Goal: Complete application form

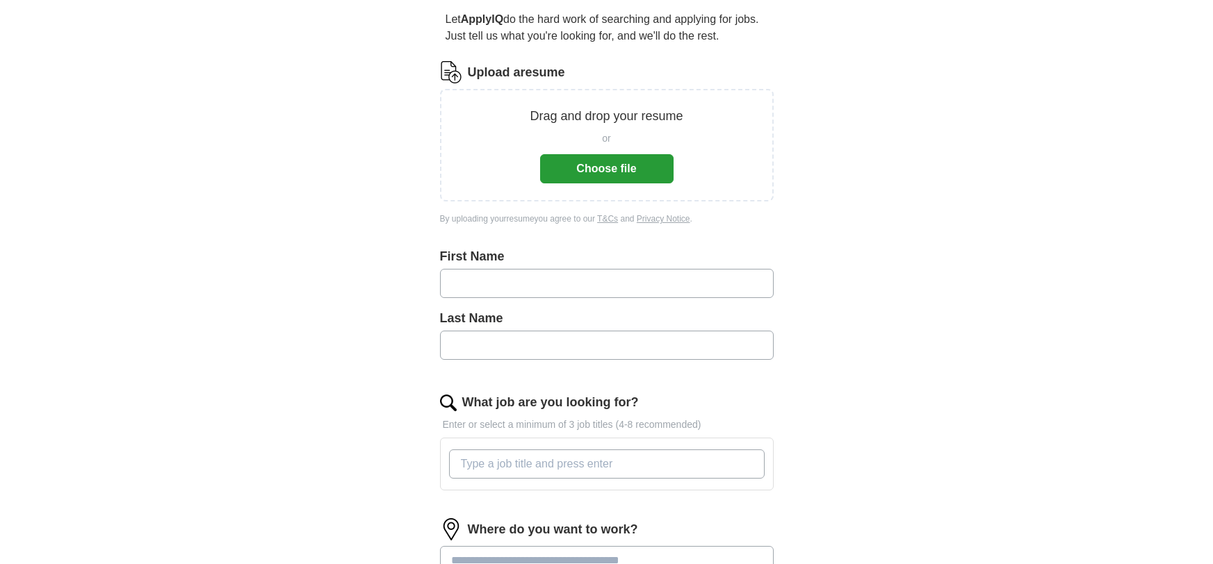
scroll to position [240, 0]
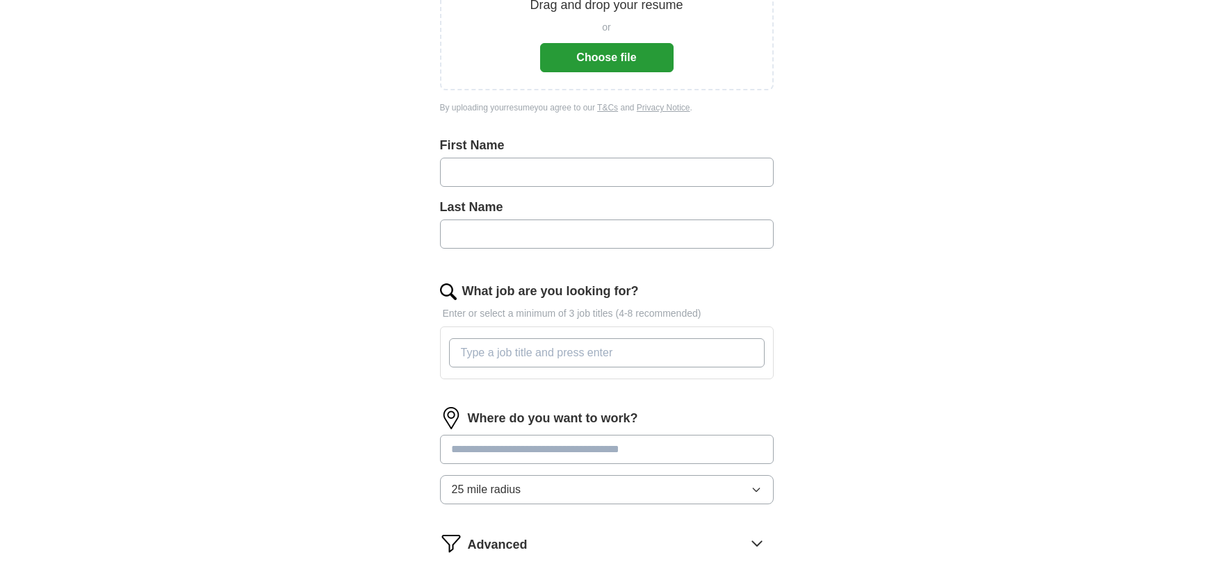
click at [488, 167] on input "text" at bounding box center [607, 172] width 334 height 29
type input "*****"
click at [587, 229] on input "text" at bounding box center [607, 234] width 334 height 29
type input "******"
click at [547, 353] on input "What job are you looking for?" at bounding box center [607, 353] width 316 height 29
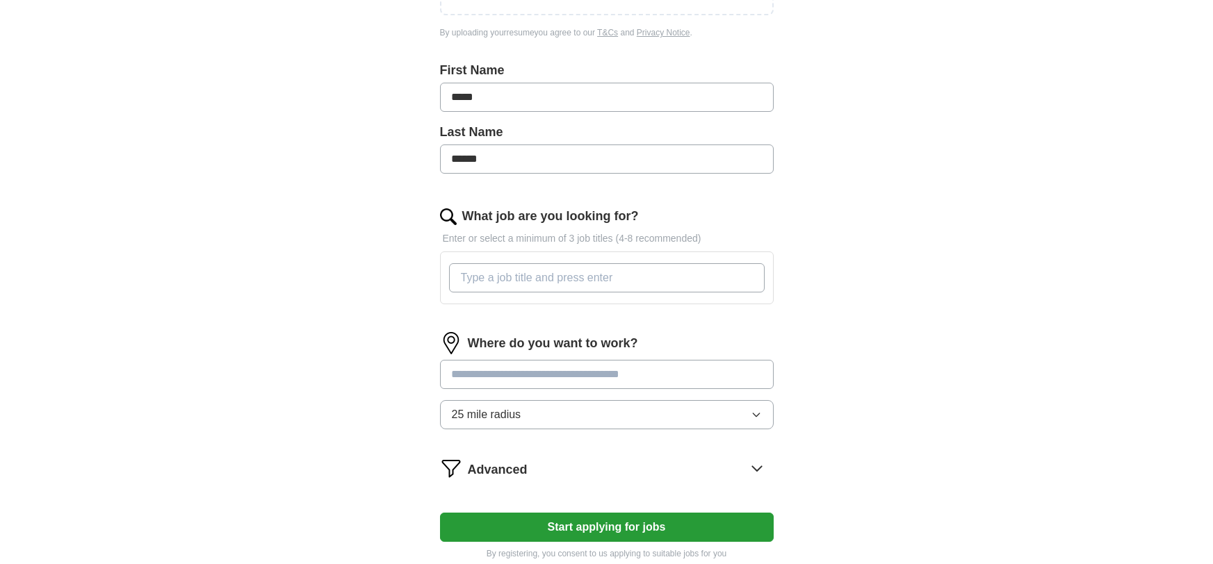
scroll to position [329, 0]
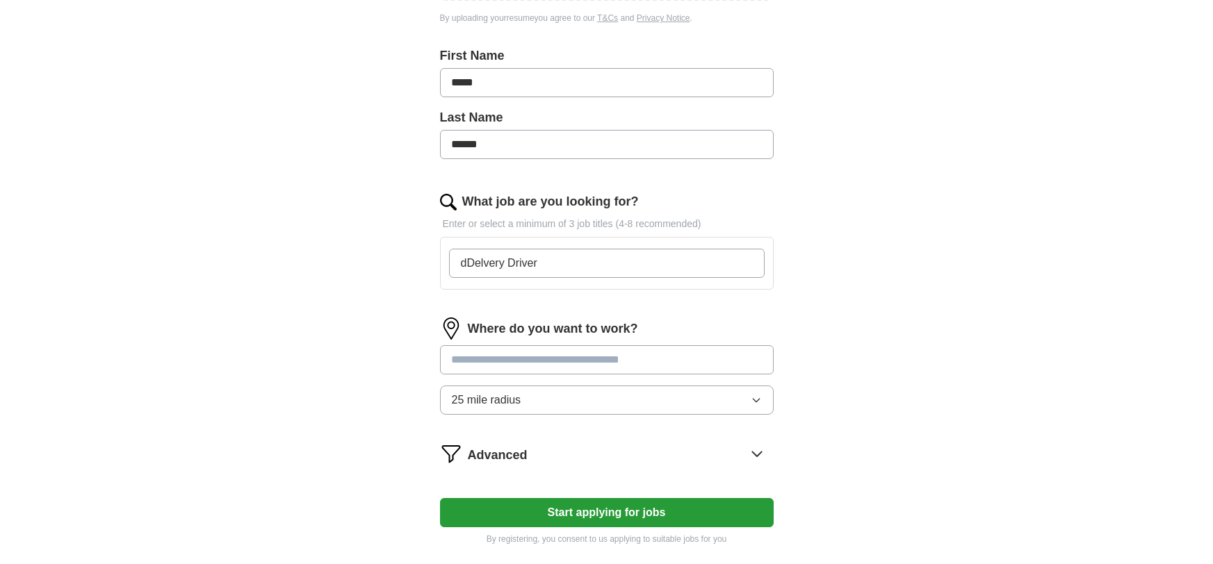
drag, startPoint x: 468, startPoint y: 262, endPoint x: 488, endPoint y: 264, distance: 20.3
click at [473, 263] on input "dDelvery Driver" at bounding box center [607, 263] width 316 height 29
click at [551, 268] on input "Delvery Driver" at bounding box center [607, 263] width 316 height 29
click at [572, 243] on div "Delvery Driver" at bounding box center [606, 263] width 321 height 40
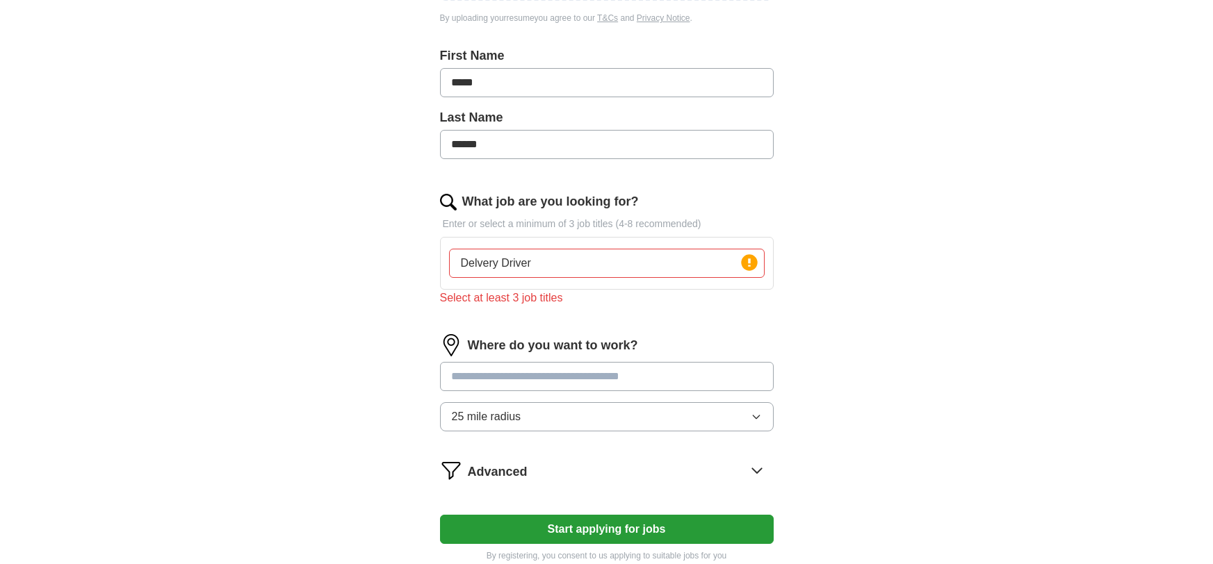
drag, startPoint x: 475, startPoint y: 261, endPoint x: 487, endPoint y: 270, distance: 14.9
click at [476, 262] on input "Delvery Driver" at bounding box center [607, 263] width 316 height 29
type input "Delivery Driver"
click at [569, 384] on input at bounding box center [607, 376] width 334 height 29
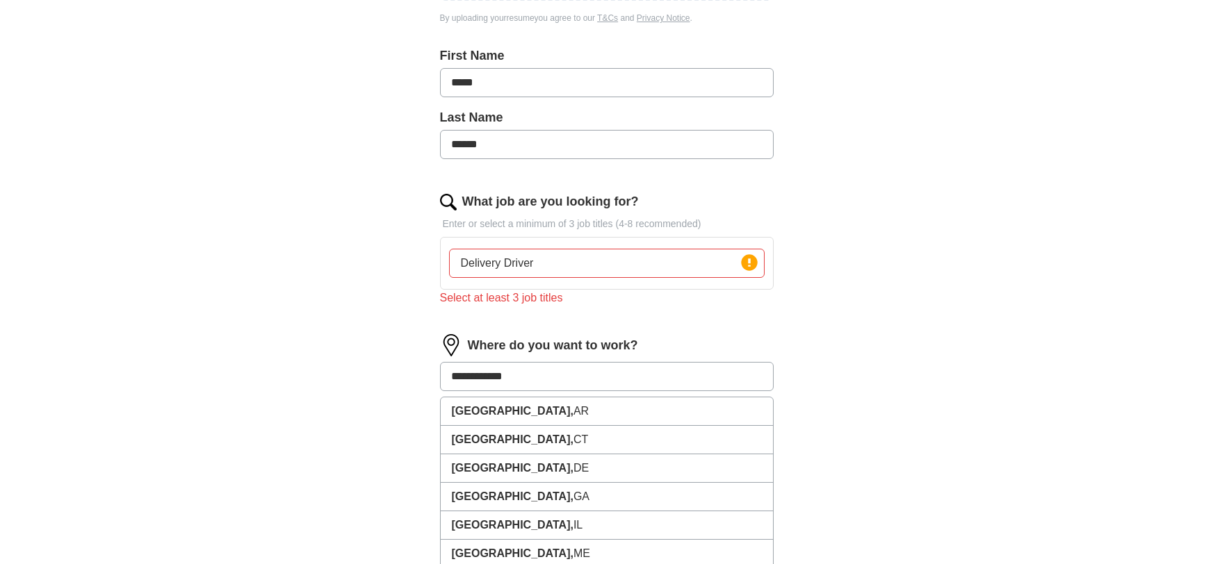
type input "**********"
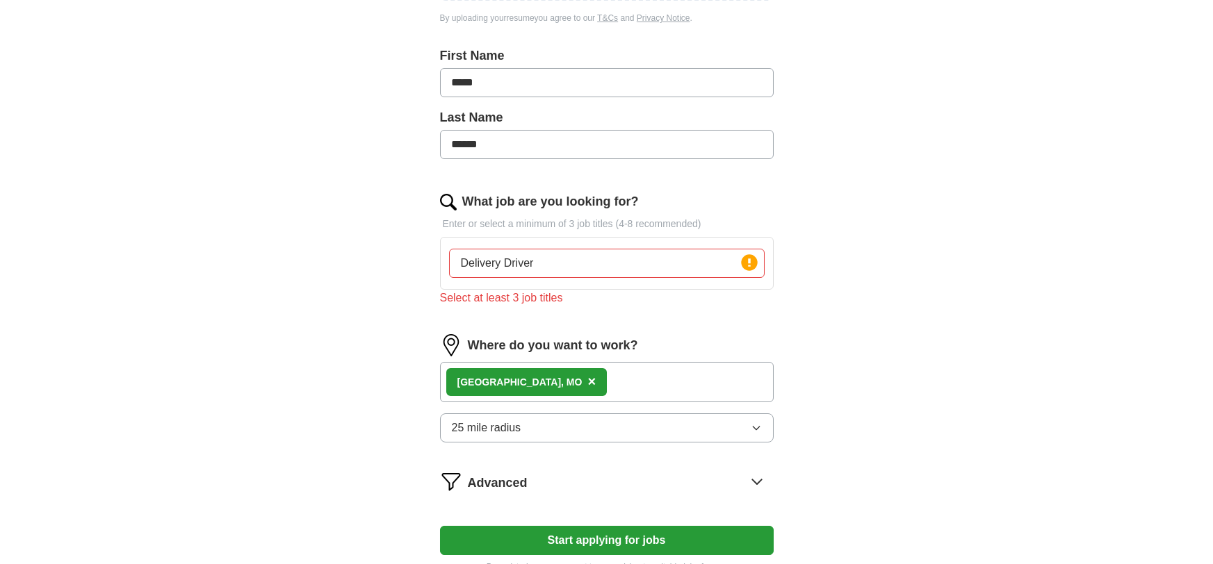
click at [756, 432] on icon "button" at bounding box center [756, 428] width 11 height 11
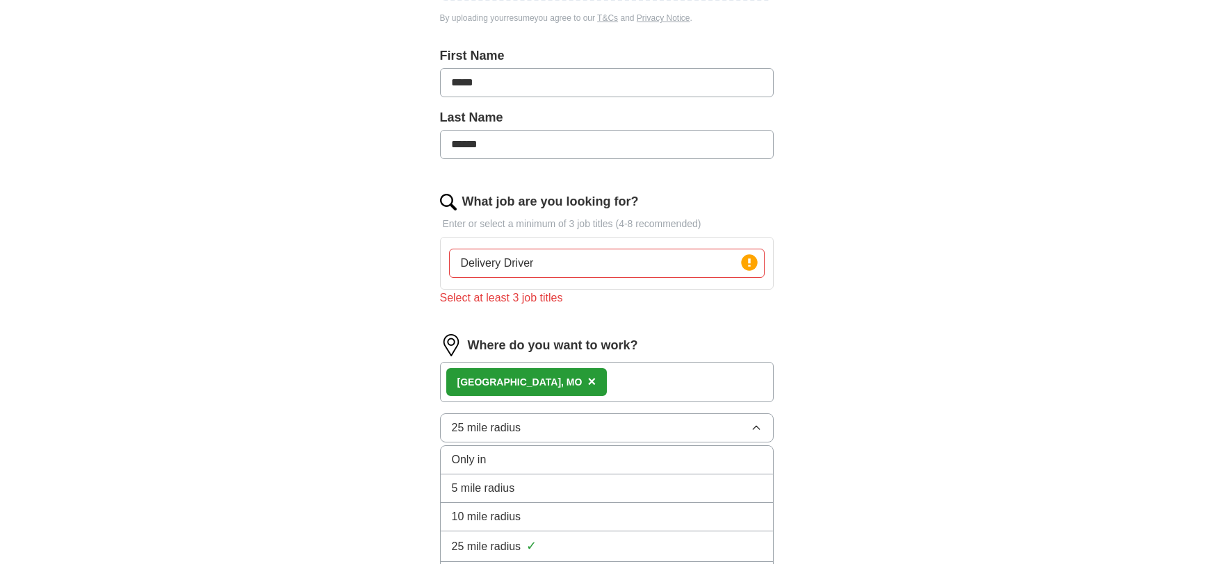
drag, startPoint x: 530, startPoint y: 481, endPoint x: 546, endPoint y: 483, distance: 16.1
click at [530, 482] on div "5 mile radius" at bounding box center [607, 488] width 310 height 17
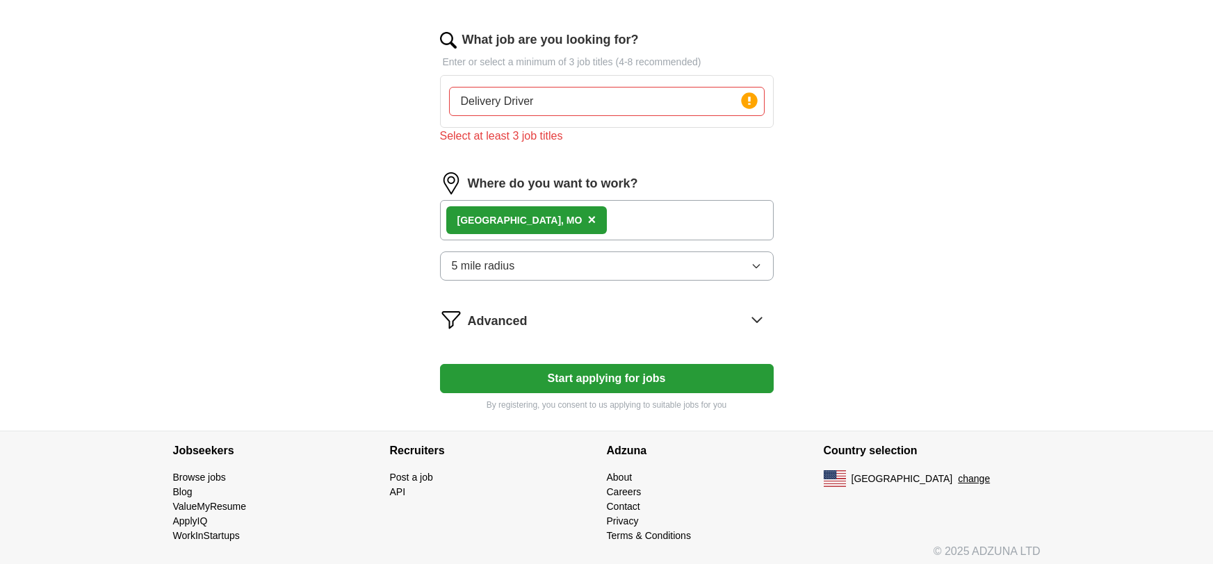
scroll to position [494, 0]
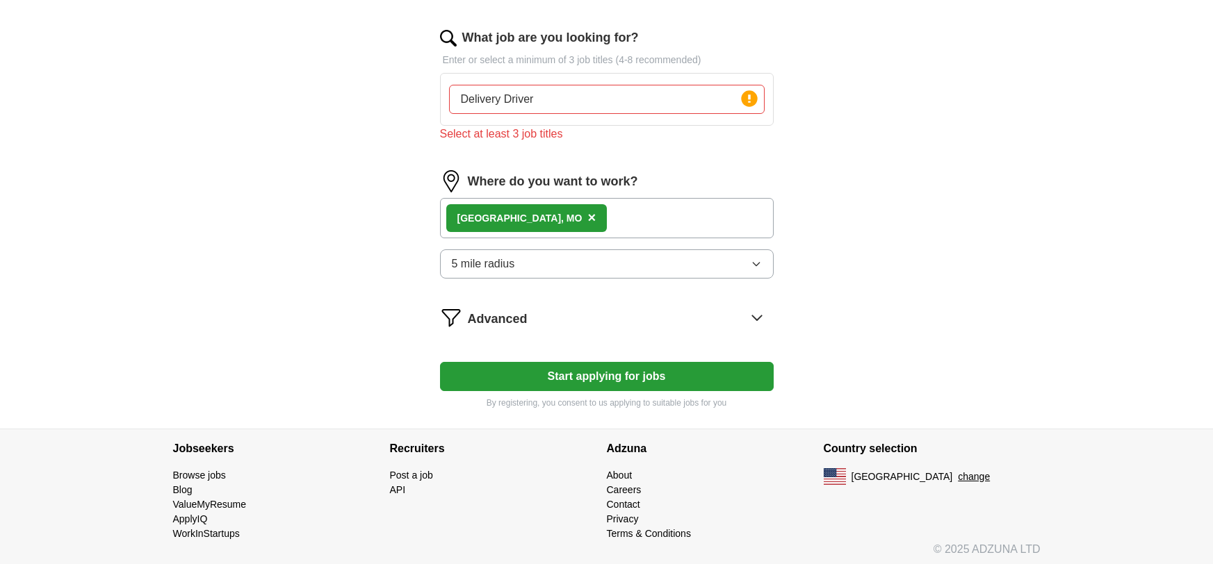
click at [761, 316] on icon at bounding box center [757, 318] width 22 height 22
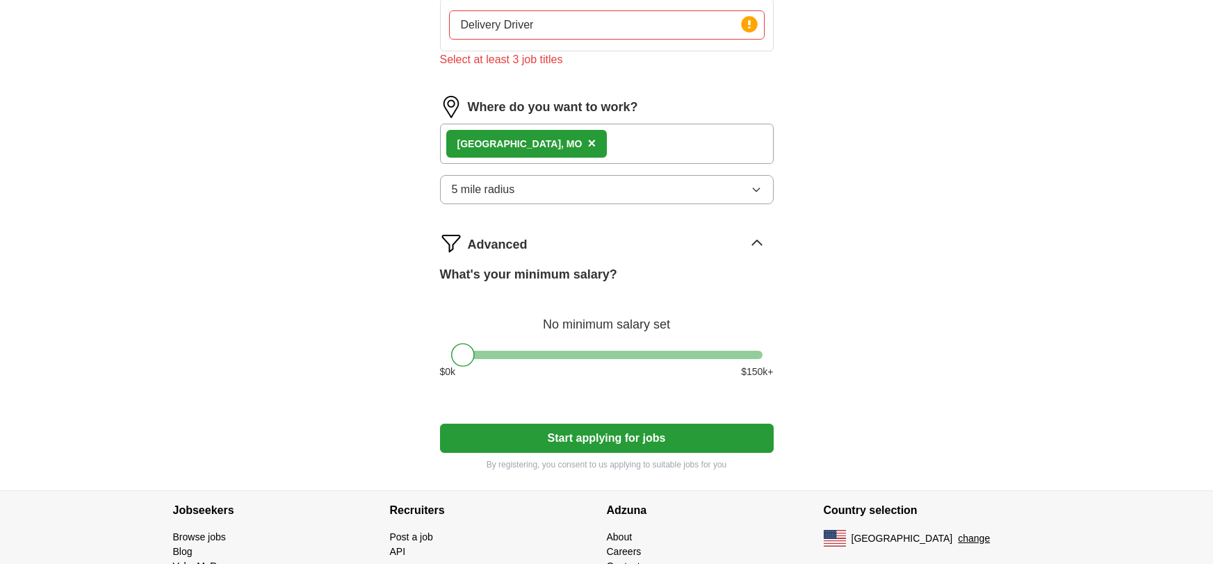
scroll to position [568, 0]
drag, startPoint x: 465, startPoint y: 348, endPoint x: 517, endPoint y: 355, distance: 52.6
click at [515, 355] on div at bounding box center [512, 355] width 24 height 24
click at [516, 358] on div at bounding box center [512, 355] width 24 height 24
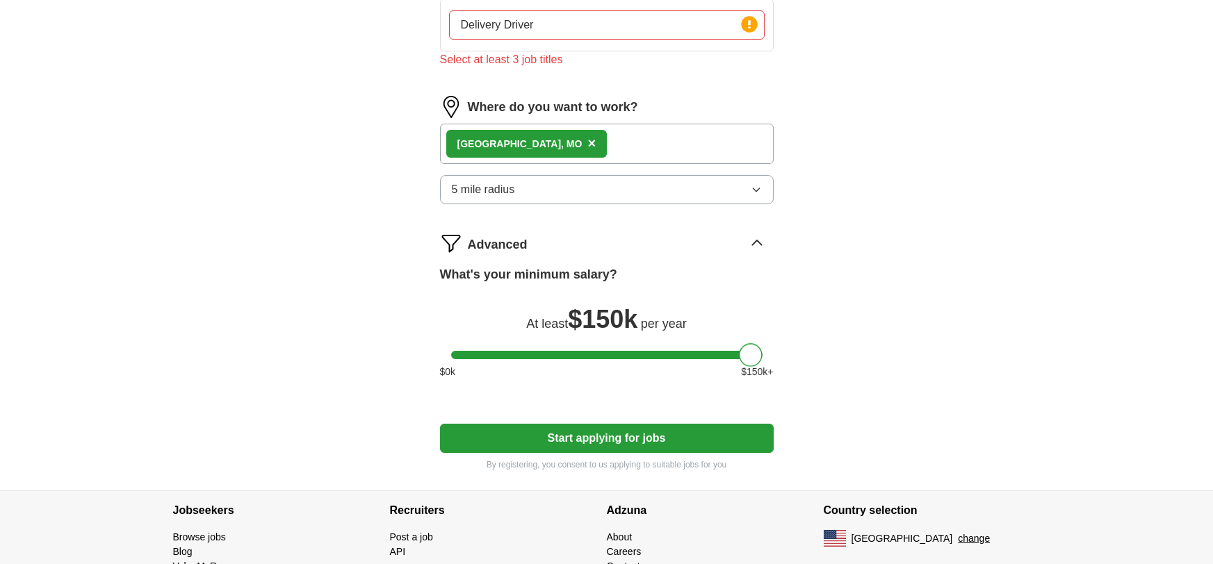
drag, startPoint x: 759, startPoint y: 354, endPoint x: 932, endPoint y: 405, distance: 180.6
drag, startPoint x: 456, startPoint y: 353, endPoint x: 507, endPoint y: 366, distance: 52.4
click at [507, 366] on div "What's your minimum salary? At least $ 50k per year $ 0 k $ 150 k+" at bounding box center [607, 328] width 334 height 125
click at [558, 432] on button "Start applying for jobs" at bounding box center [607, 438] width 334 height 29
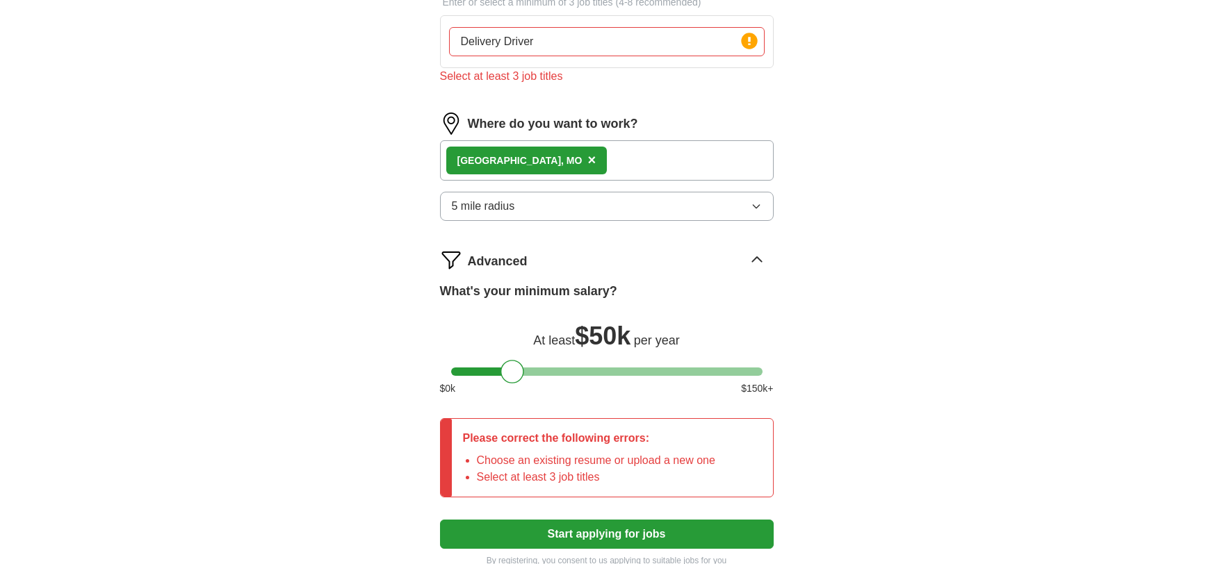
scroll to position [585, 0]
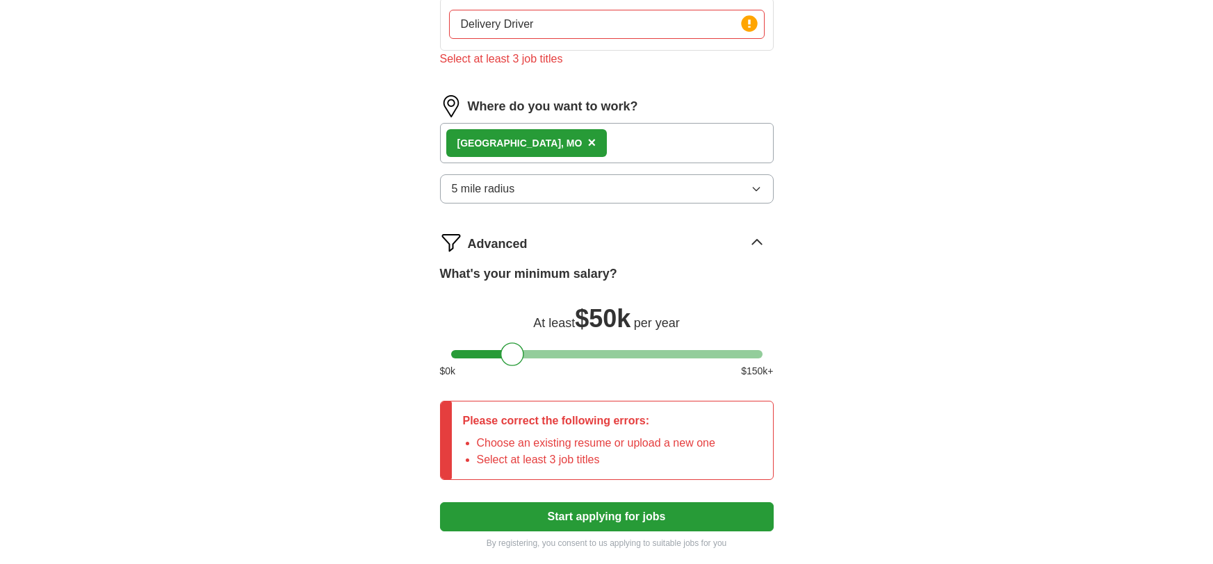
click at [587, 29] on input "Delivery Driver" at bounding box center [607, 24] width 316 height 29
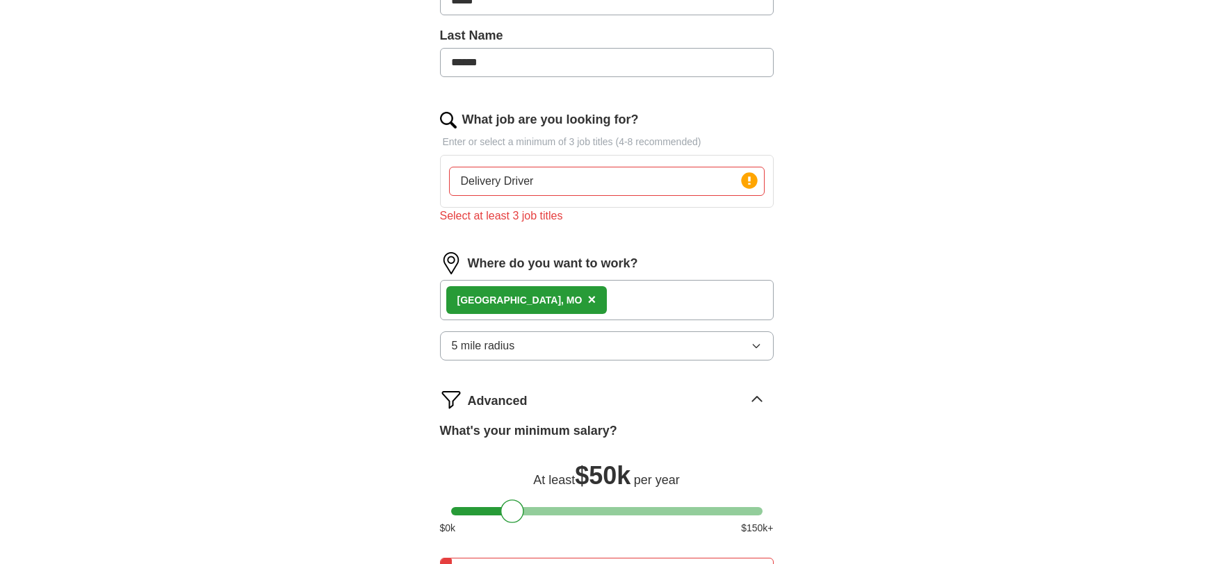
scroll to position [426, 0]
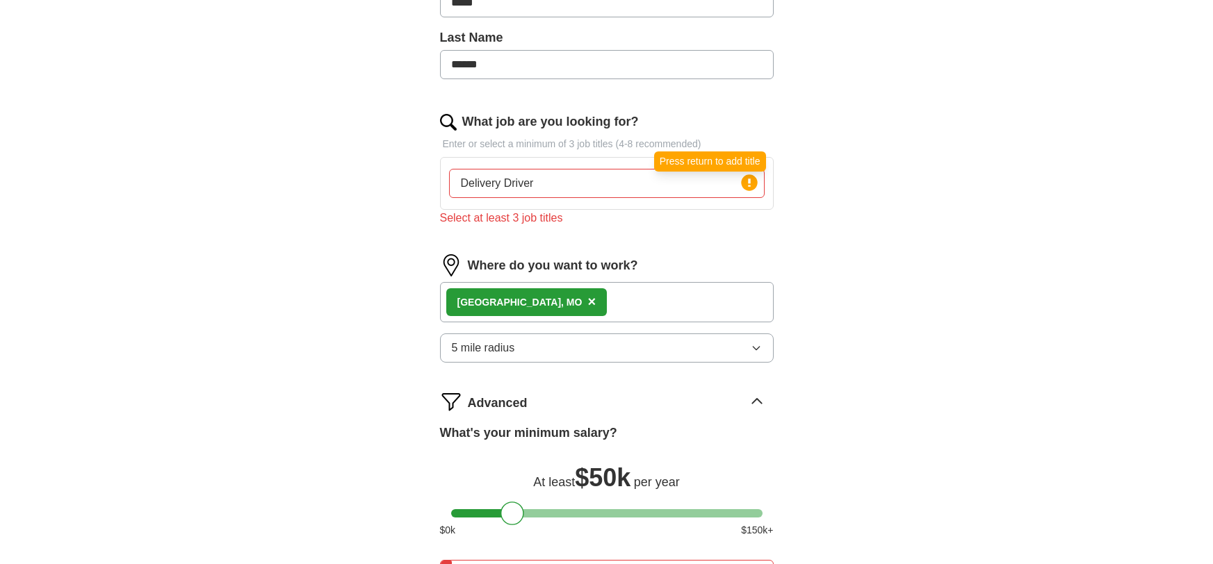
click at [752, 190] on icon at bounding box center [749, 182] width 19 height 19
click at [755, 178] on circle at bounding box center [749, 182] width 16 height 16
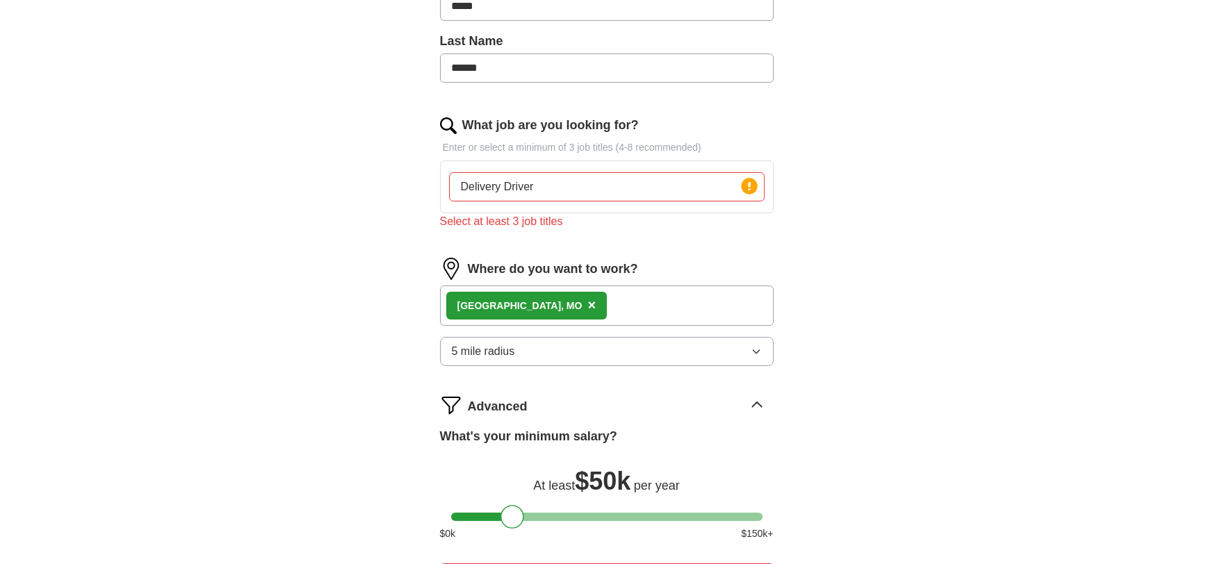
scroll to position [419, 0]
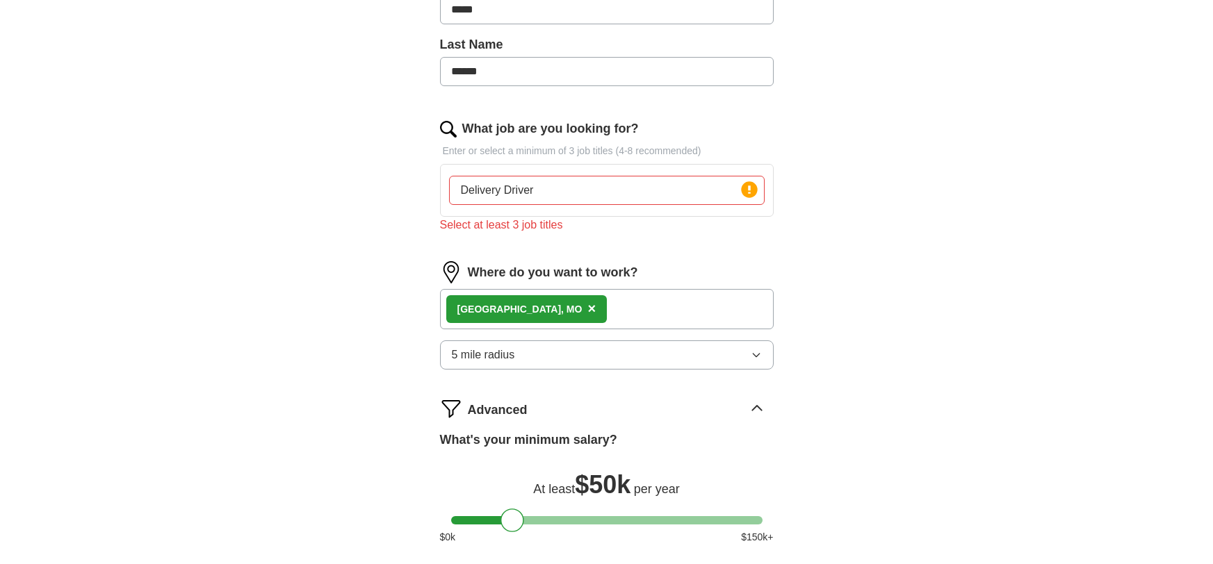
click at [447, 127] on img at bounding box center [448, 129] width 17 height 17
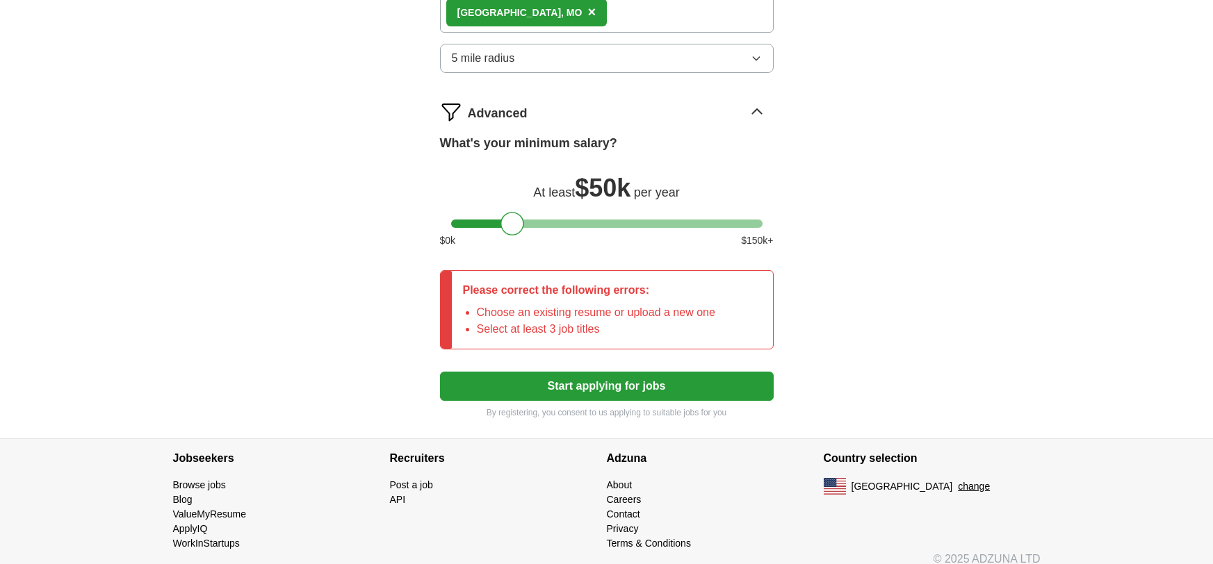
scroll to position [728, 0]
